Goal: Transaction & Acquisition: Subscribe to service/newsletter

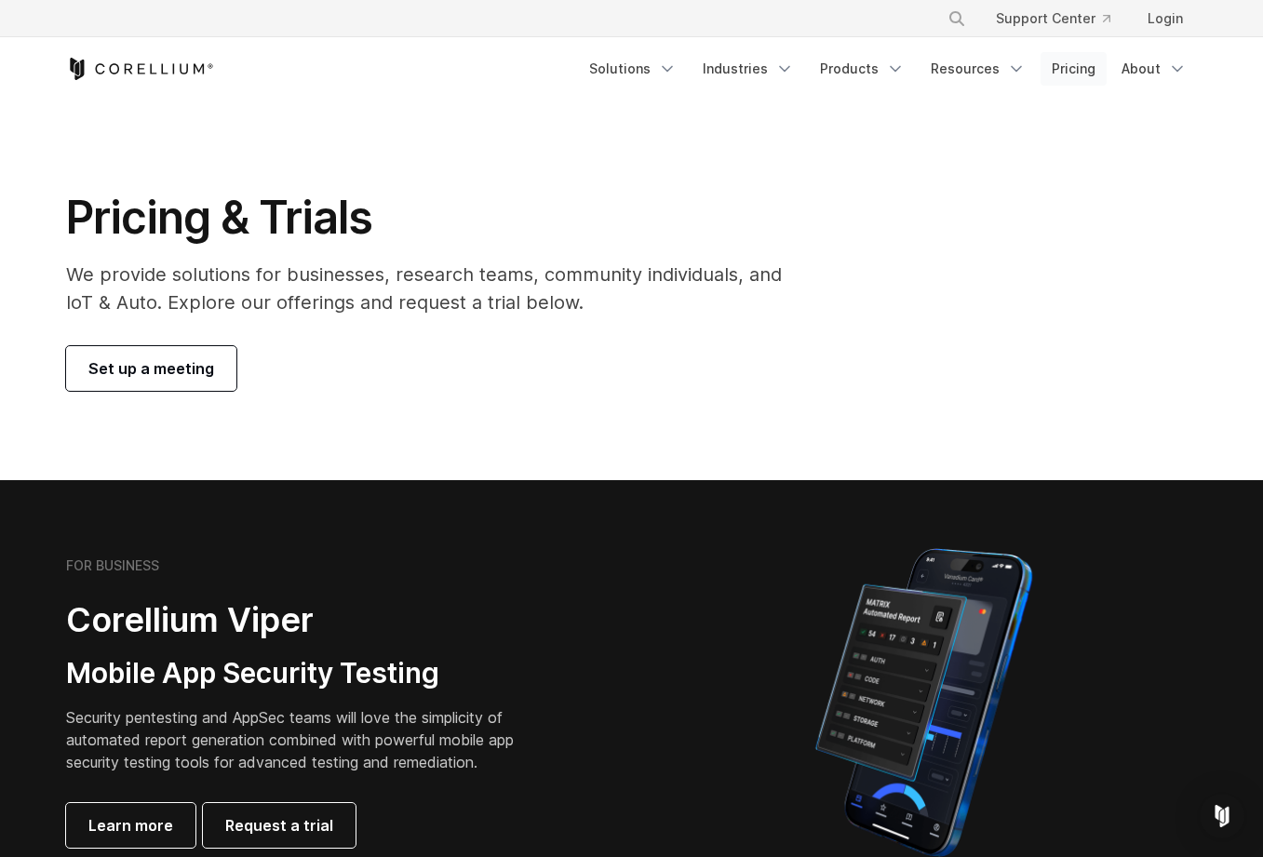
click at [1068, 63] on link "Pricing" at bounding box center [1074, 69] width 66 height 34
click at [1079, 68] on link "Pricing" at bounding box center [1074, 69] width 66 height 34
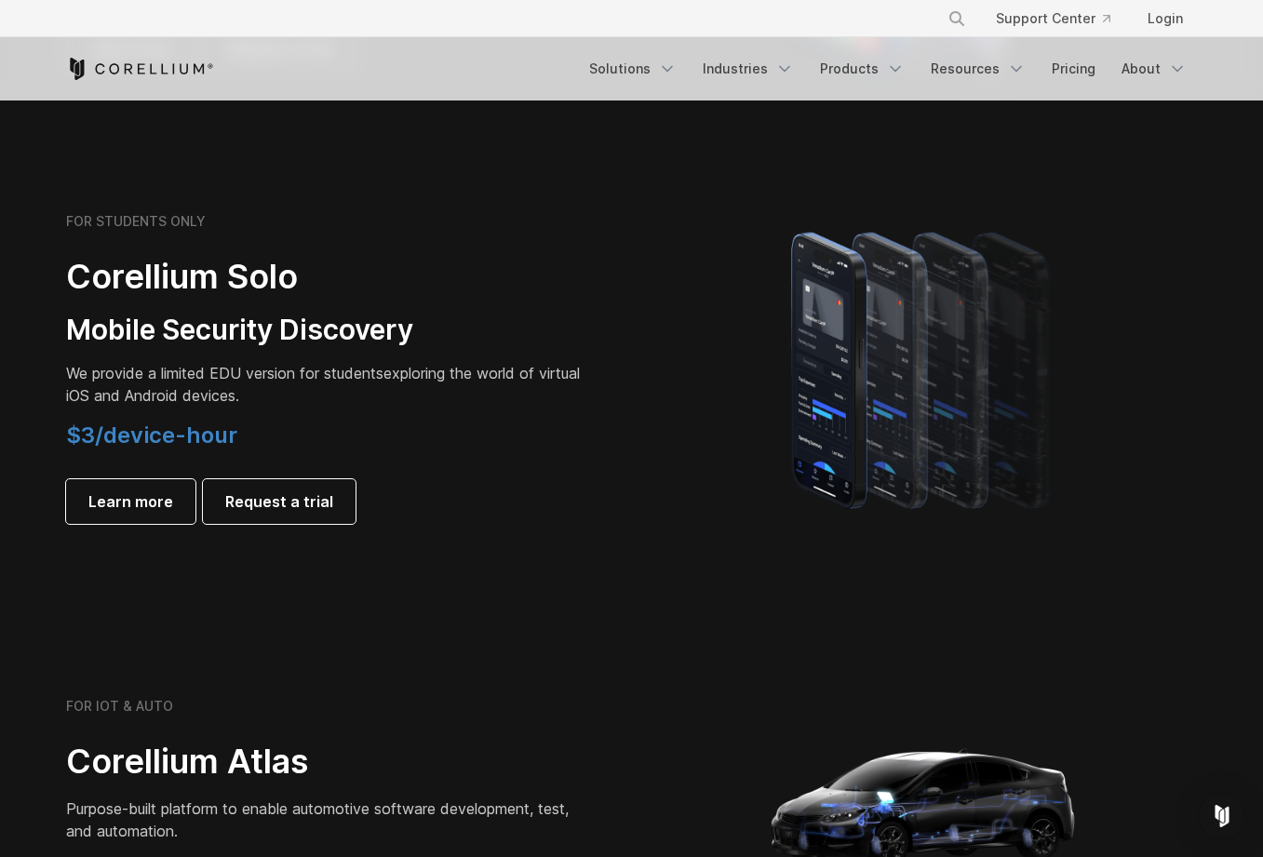
scroll to position [1227, 0]
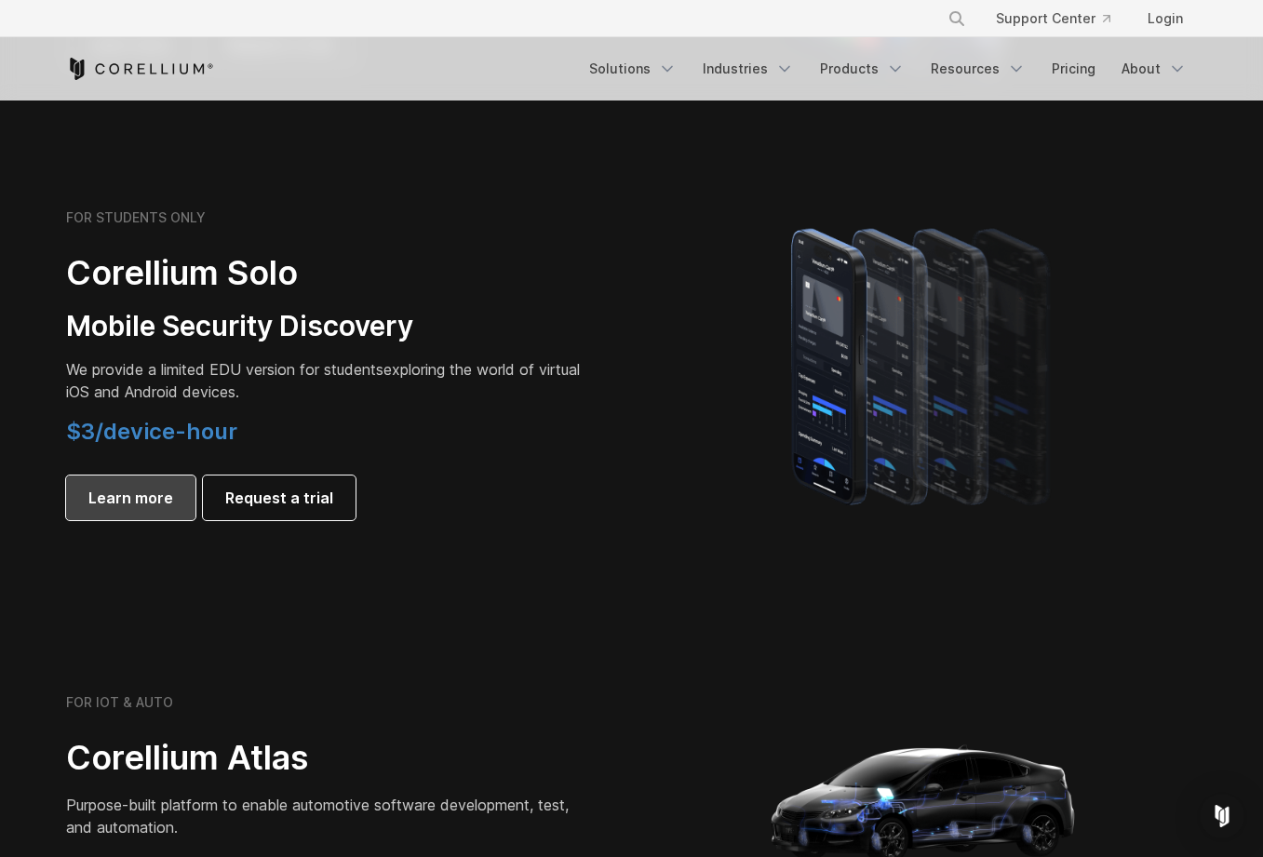
click at [175, 518] on link "Learn more" at bounding box center [130, 498] width 129 height 45
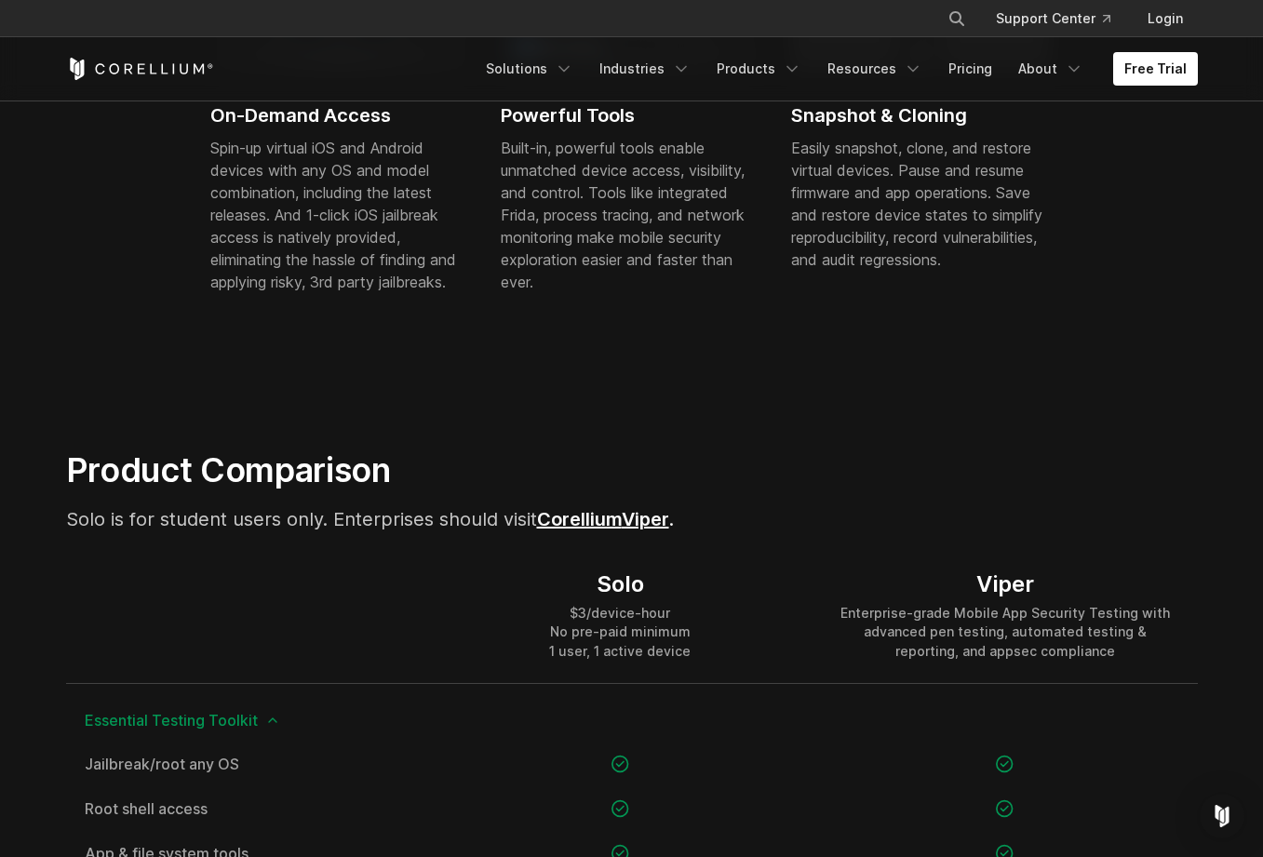
scroll to position [884, 0]
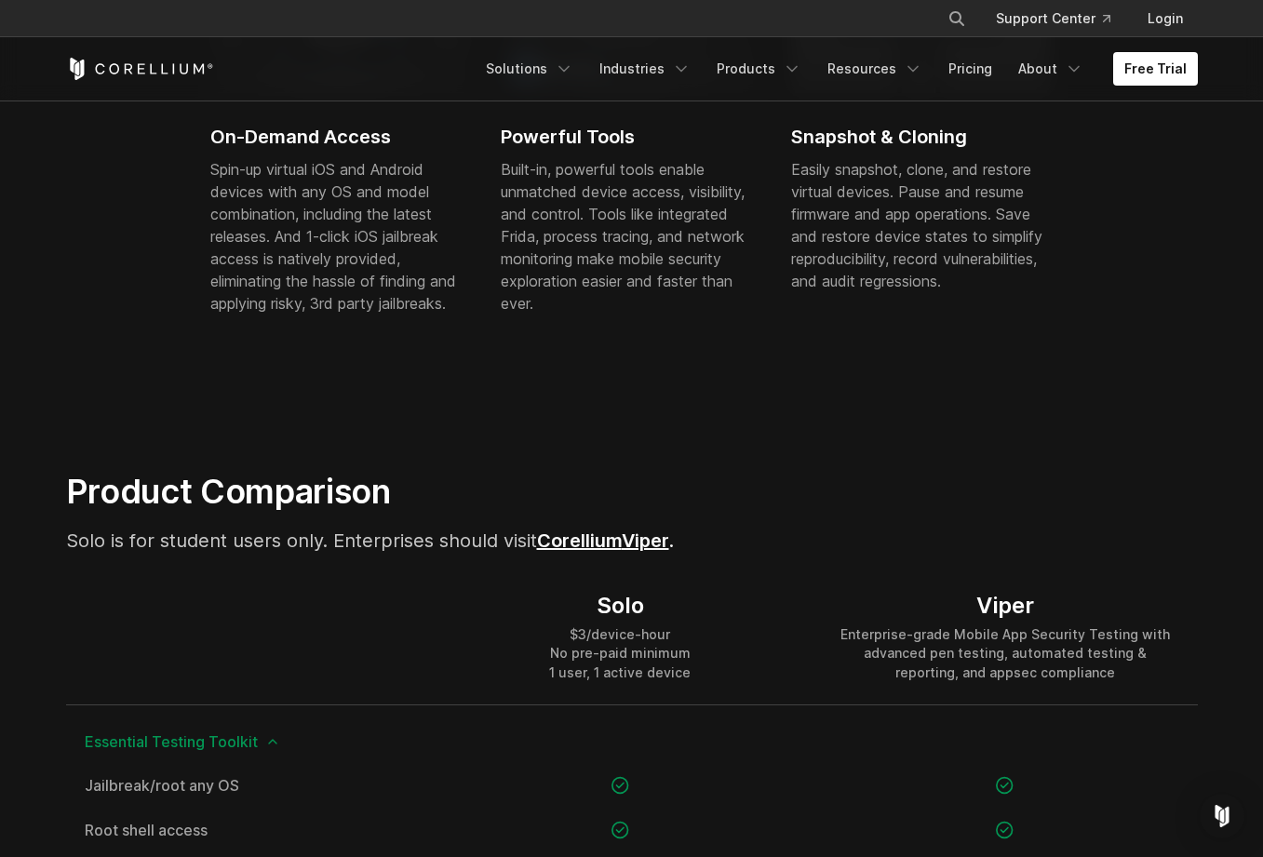
click at [604, 546] on link "Corellium" at bounding box center [579, 541] width 85 height 22
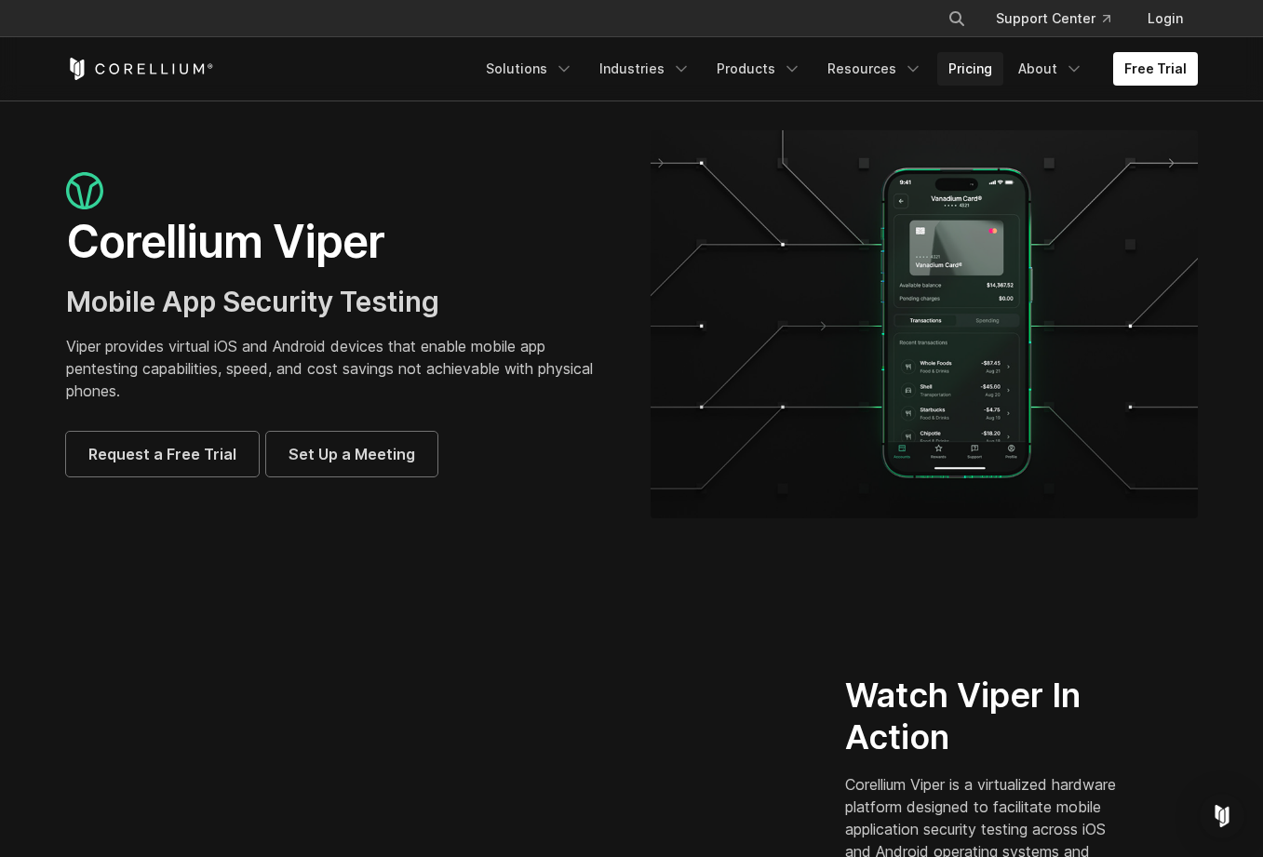
click at [968, 74] on link "Pricing" at bounding box center [970, 69] width 66 height 34
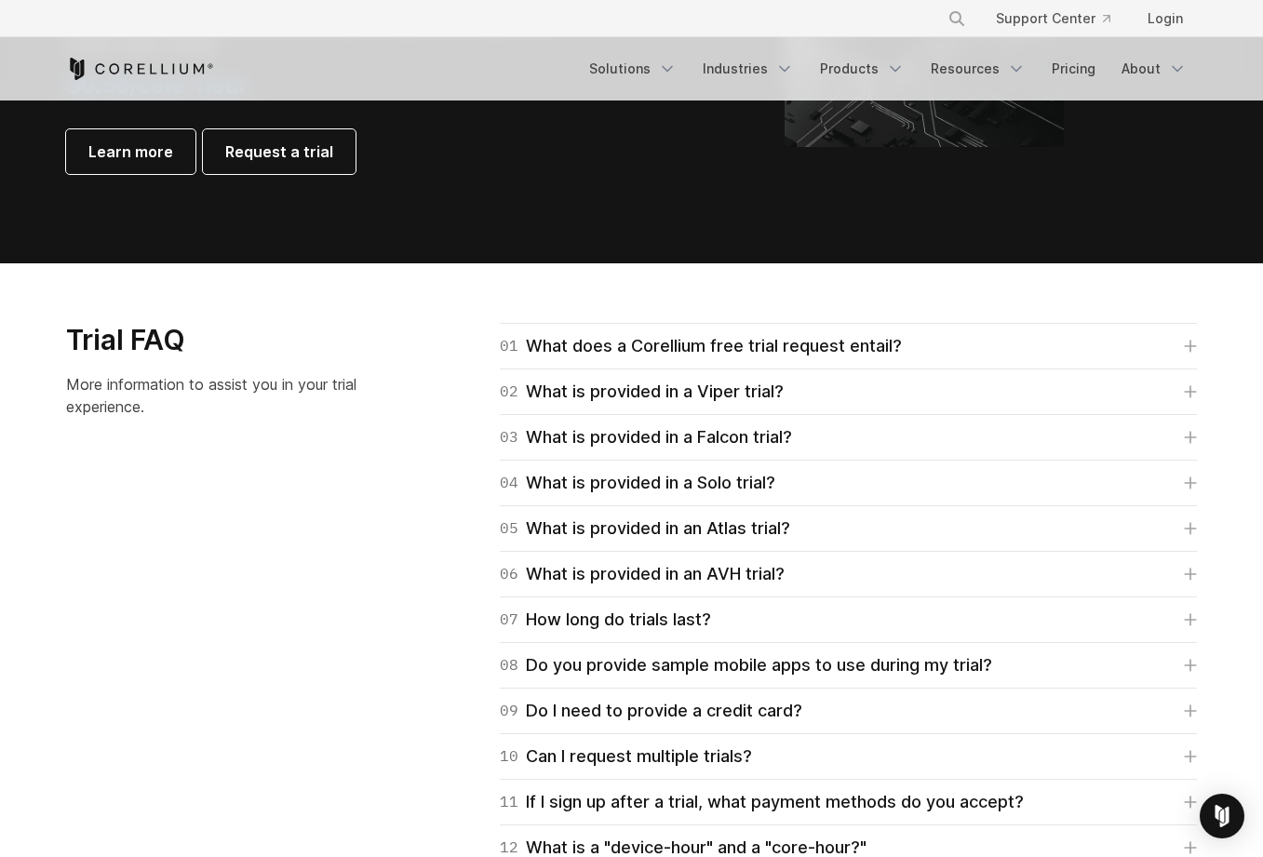
scroll to position [2476, 0]
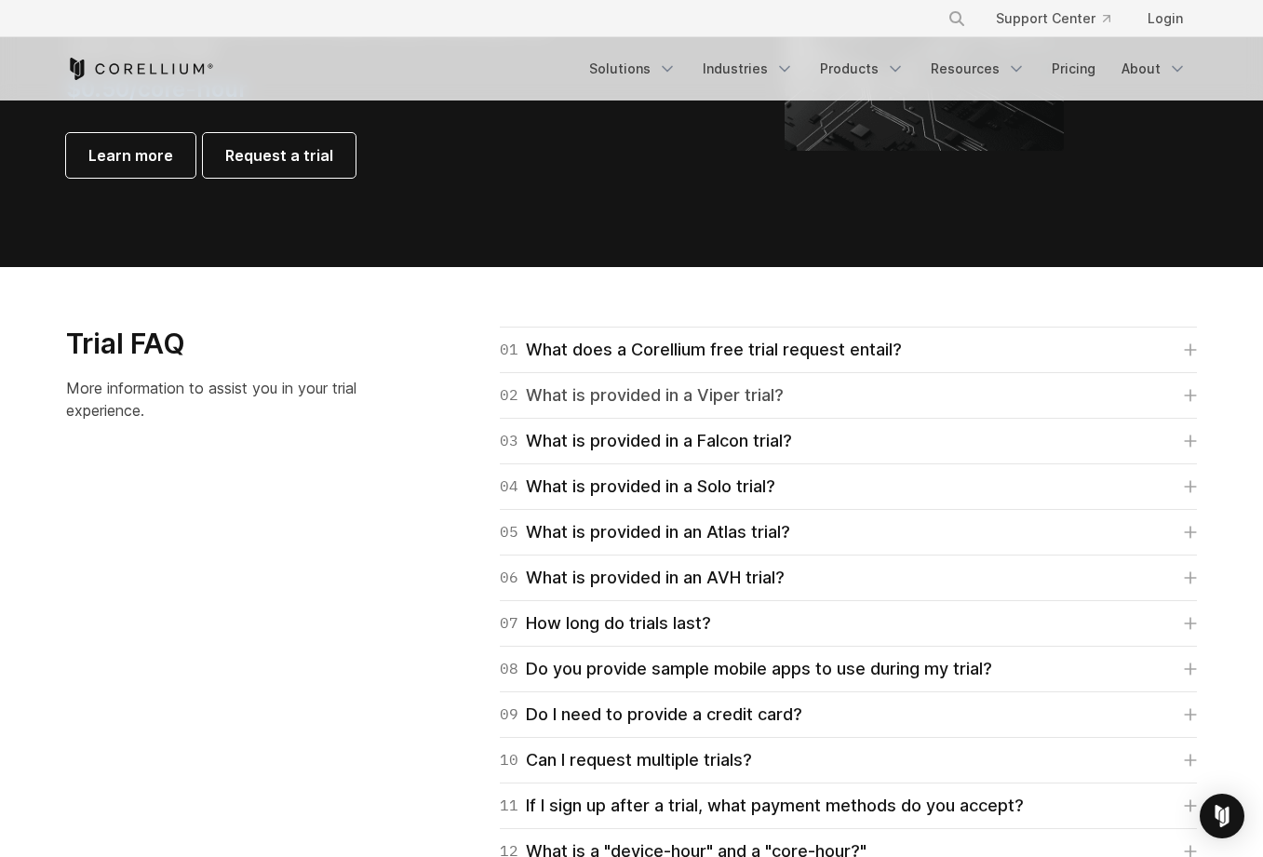
click at [1161, 395] on link "02 What is provided in a Viper trial?" at bounding box center [848, 396] width 697 height 26
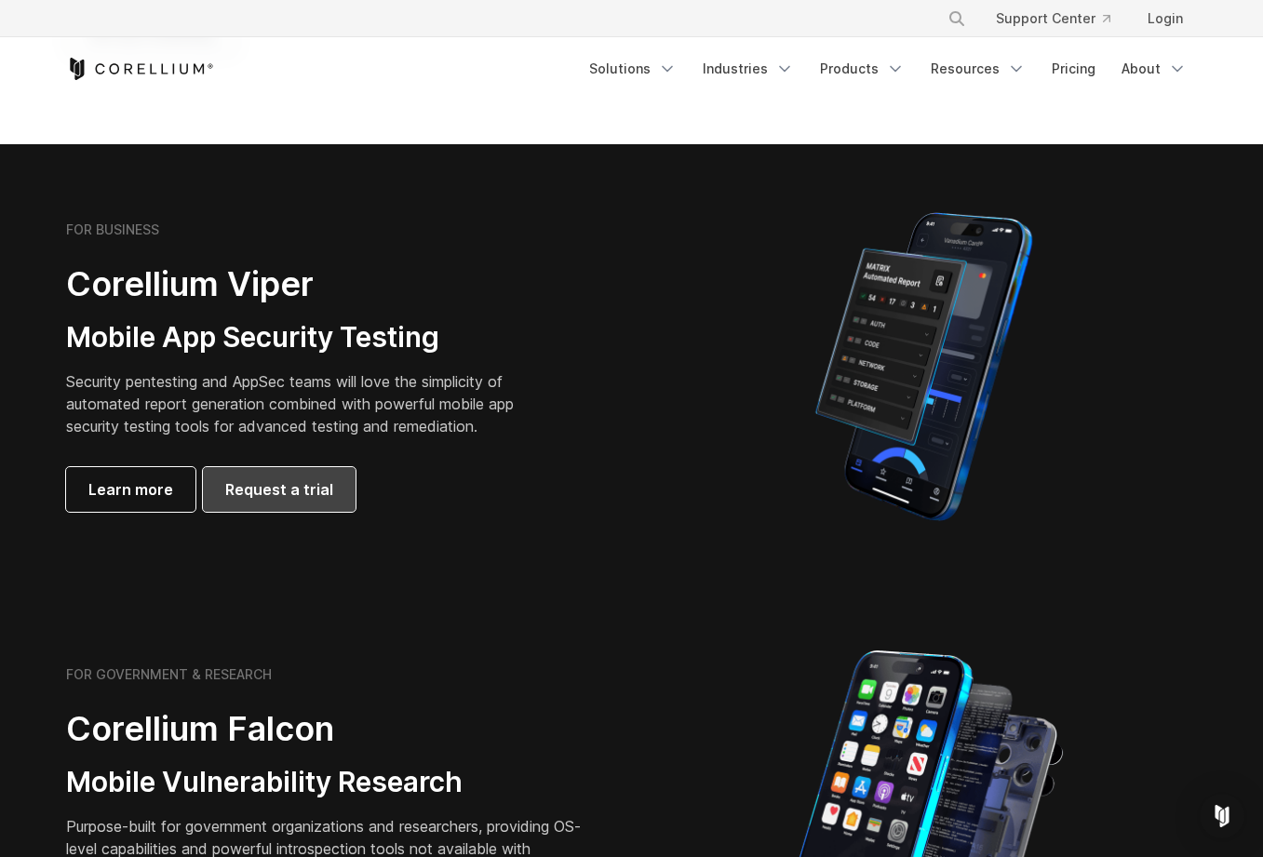
scroll to position [331, 0]
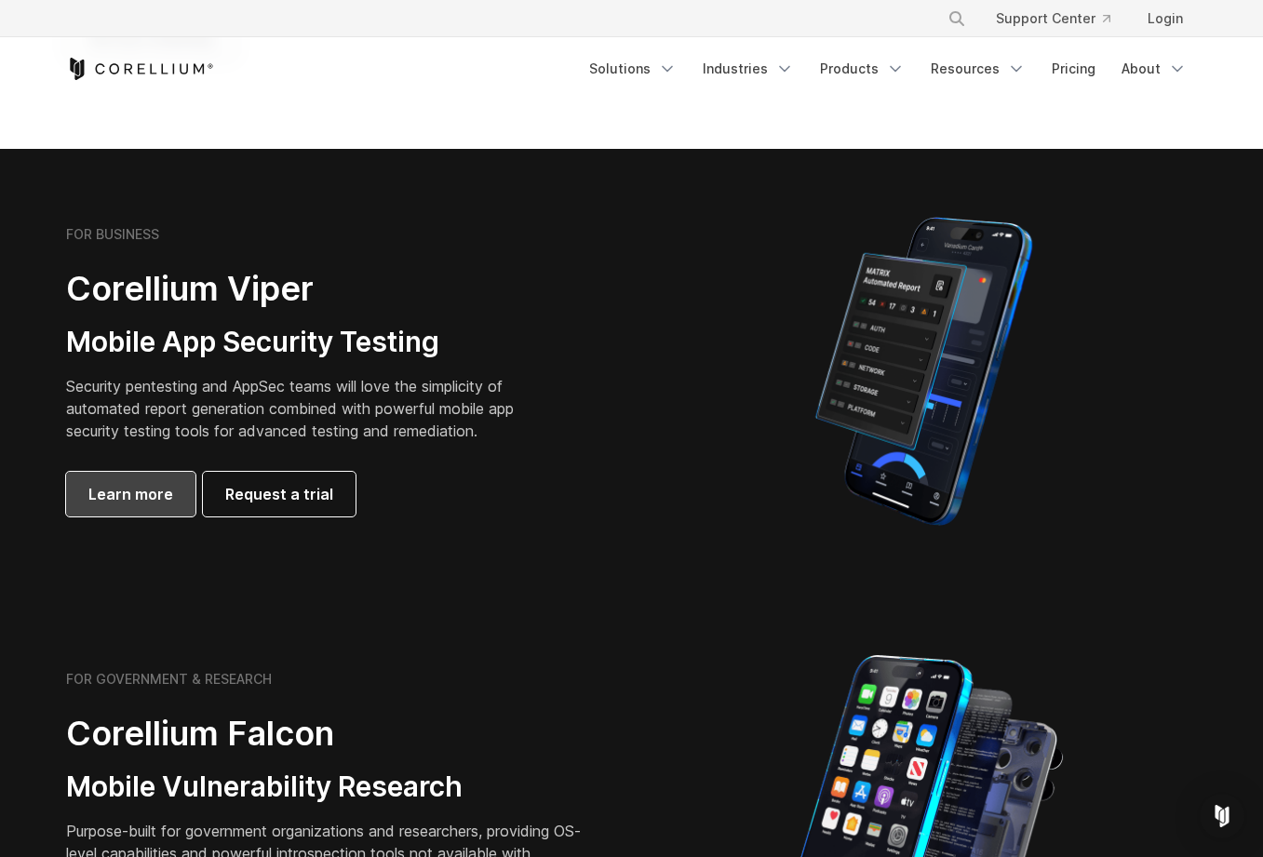
click at [170, 500] on link "Learn more" at bounding box center [130, 494] width 129 height 45
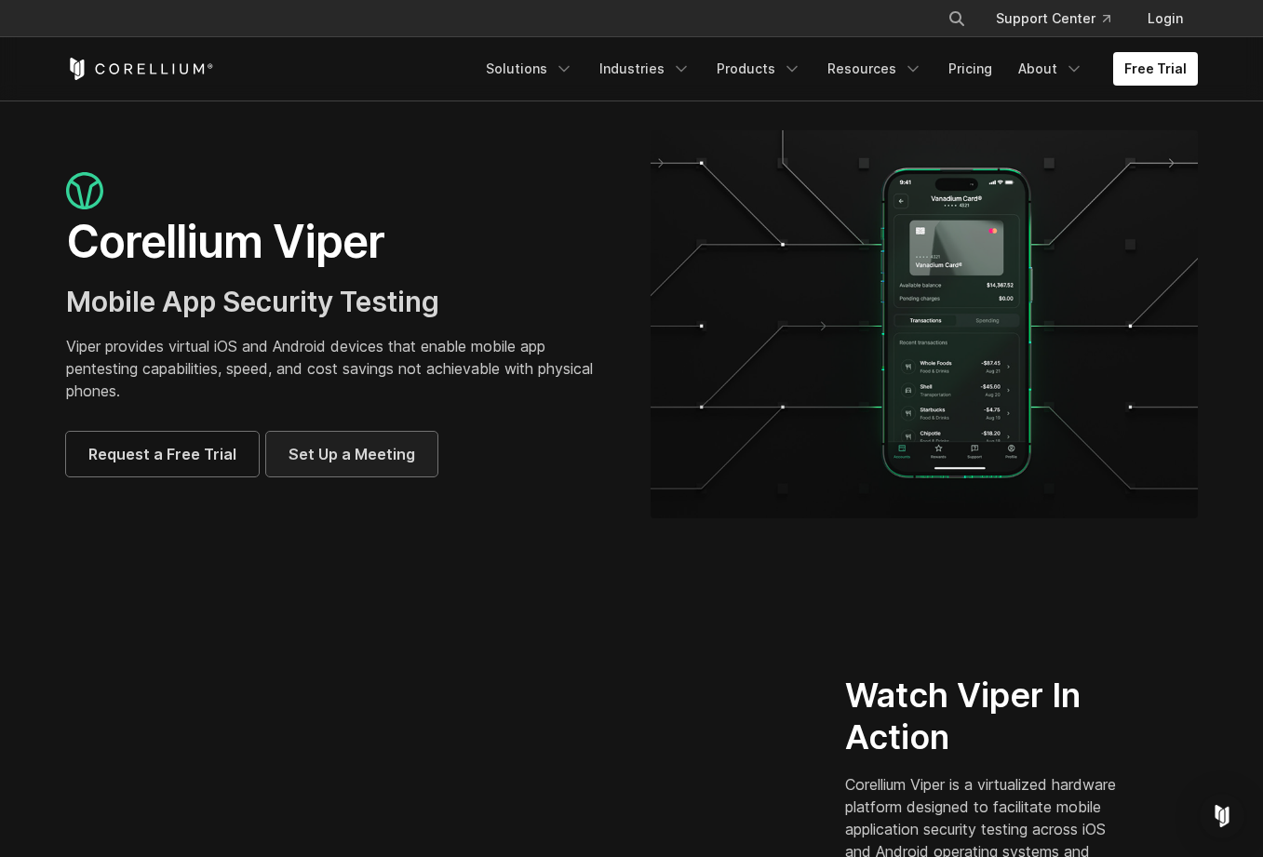
click at [309, 454] on span "Set Up a Meeting" at bounding box center [352, 454] width 127 height 22
click at [228, 461] on span "Request a Free Trial" at bounding box center [162, 454] width 148 height 22
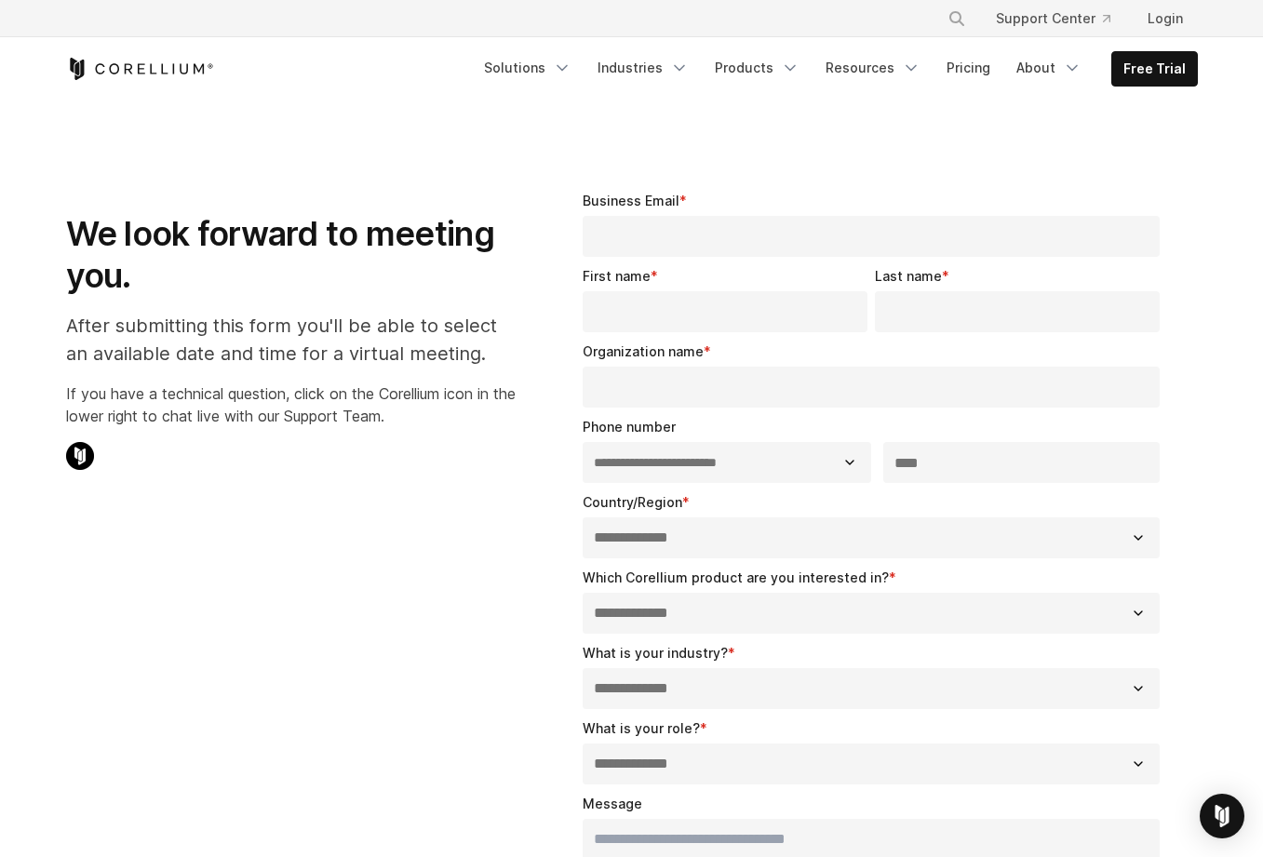
select select "**"
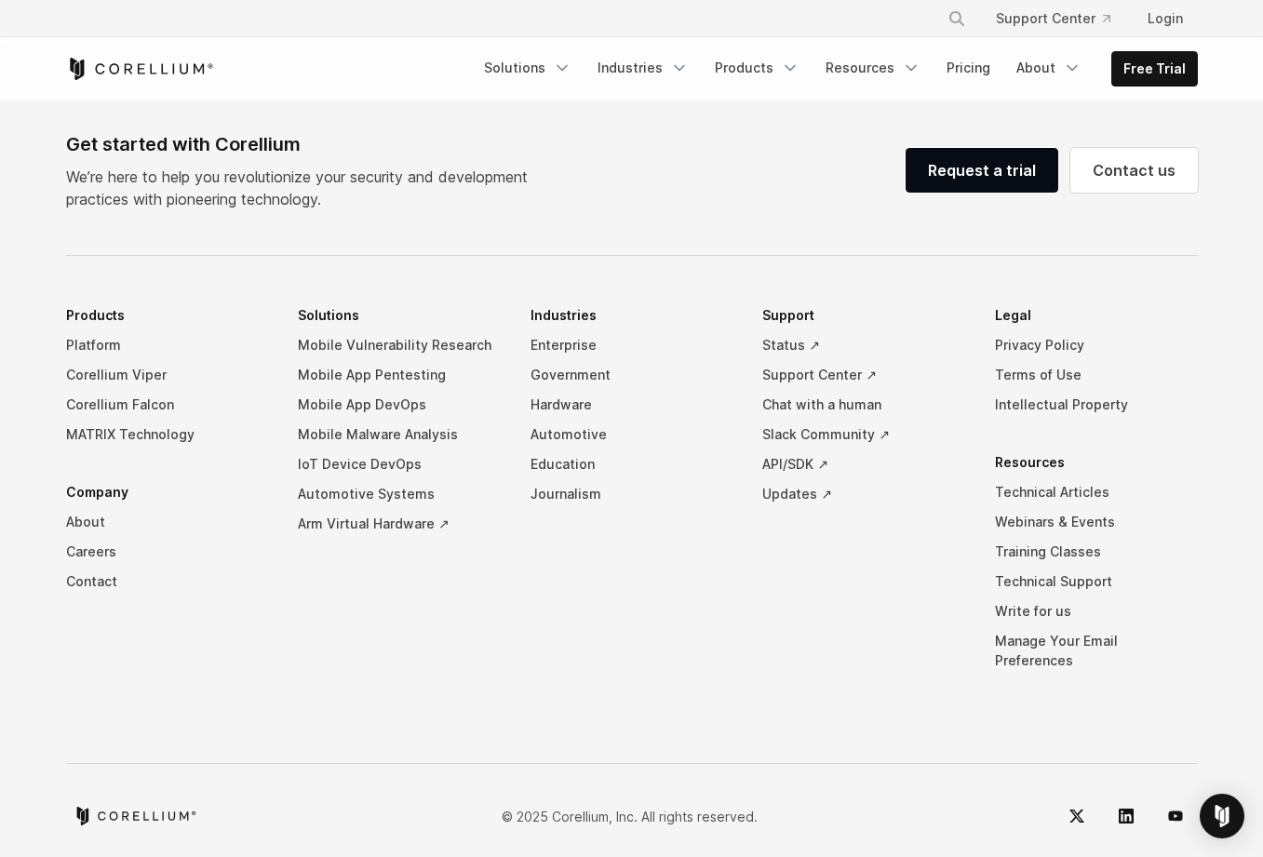
scroll to position [1155, 0]
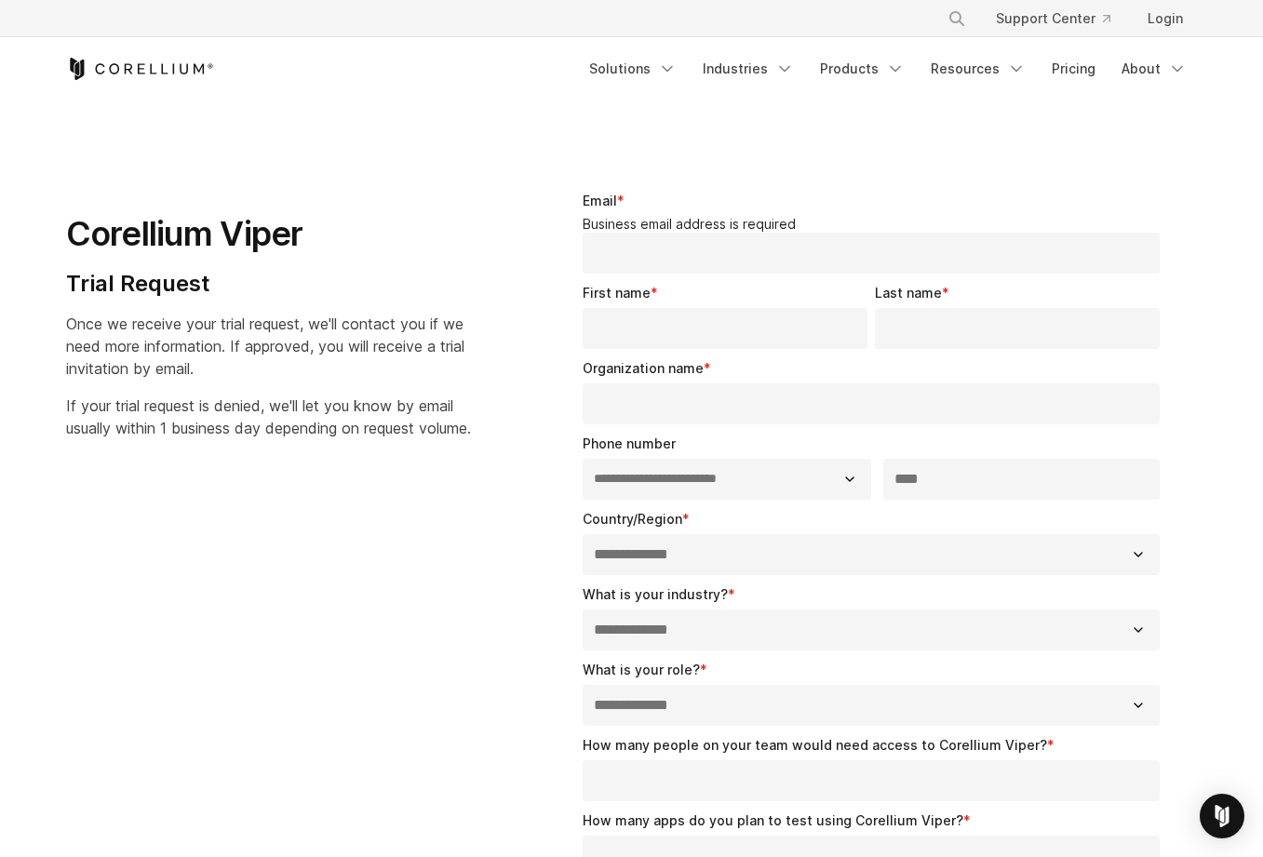
select select "**"
